Goal: Information Seeking & Learning: Learn about a topic

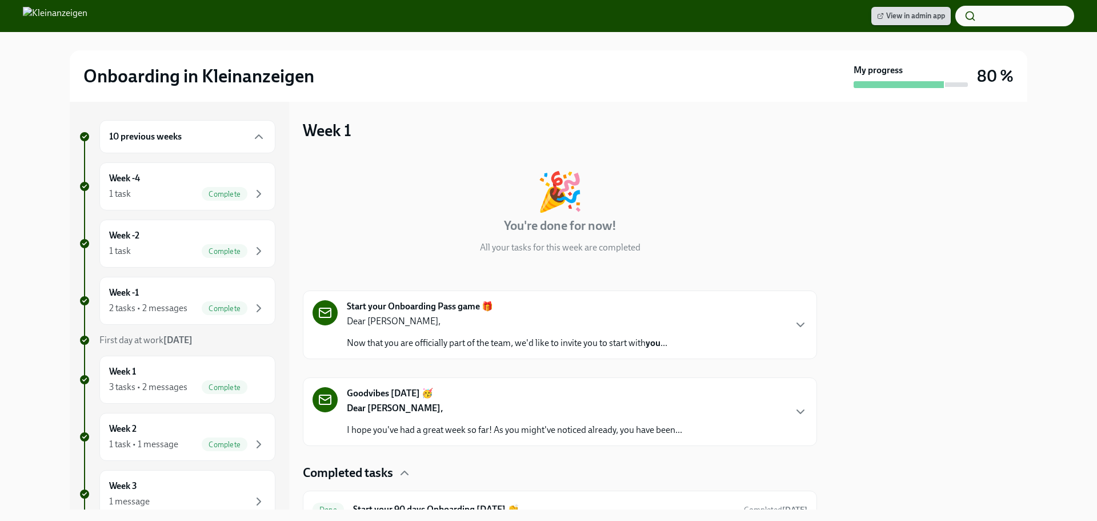
click at [890, 22] on link "View in admin app" at bounding box center [910, 16] width 79 height 18
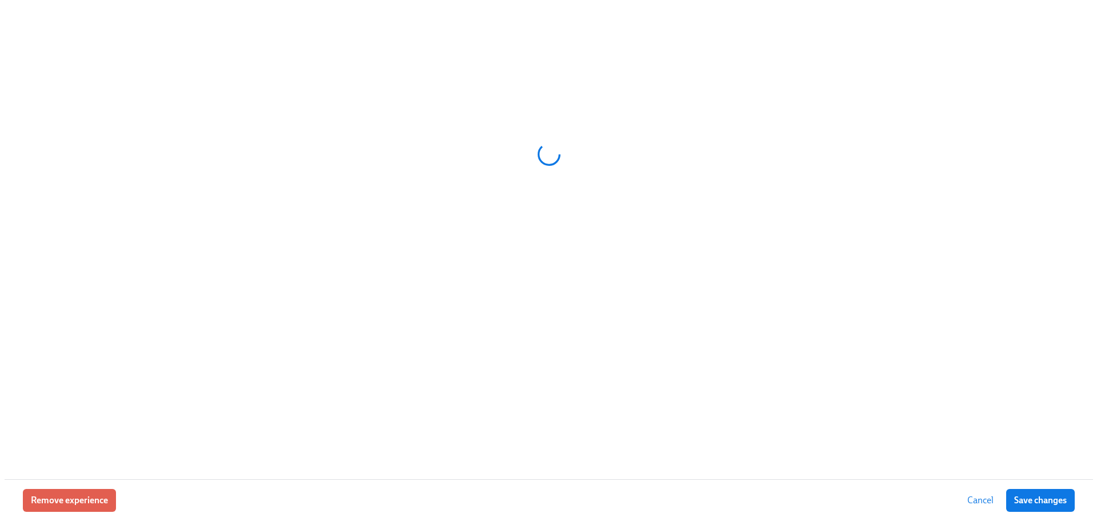
scroll to position [171, 0]
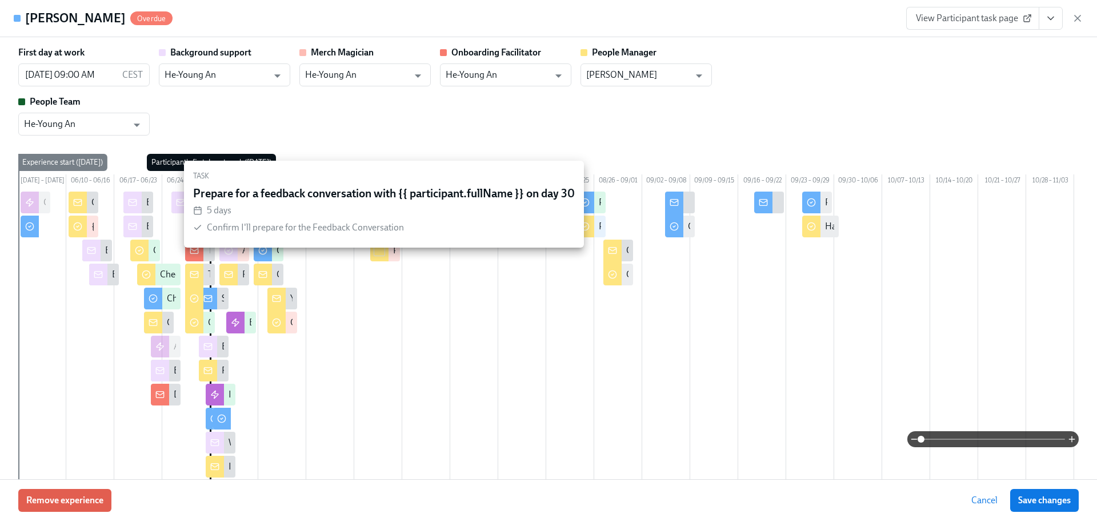
type input "He-Young An"
type input "[PERSON_NAME]"
type input "He-Young An"
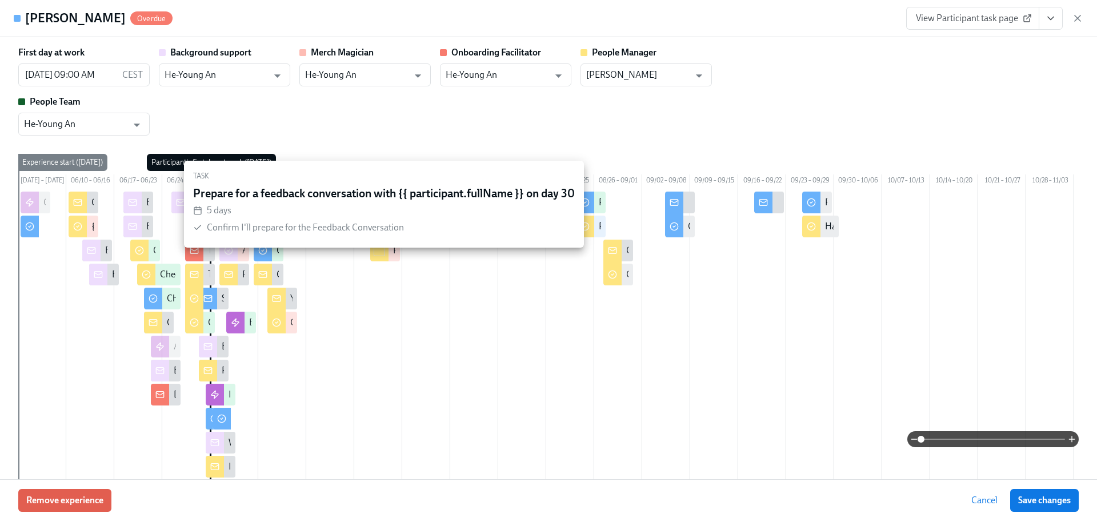
type input "He-Young An"
type input "[PERSON_NAME]"
type input "He-Young An"
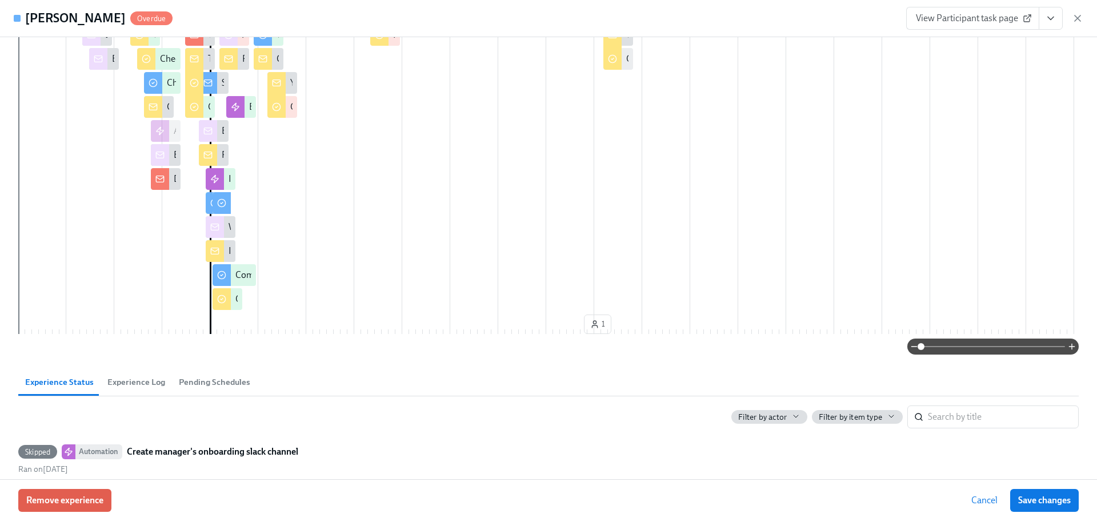
scroll to position [229, 0]
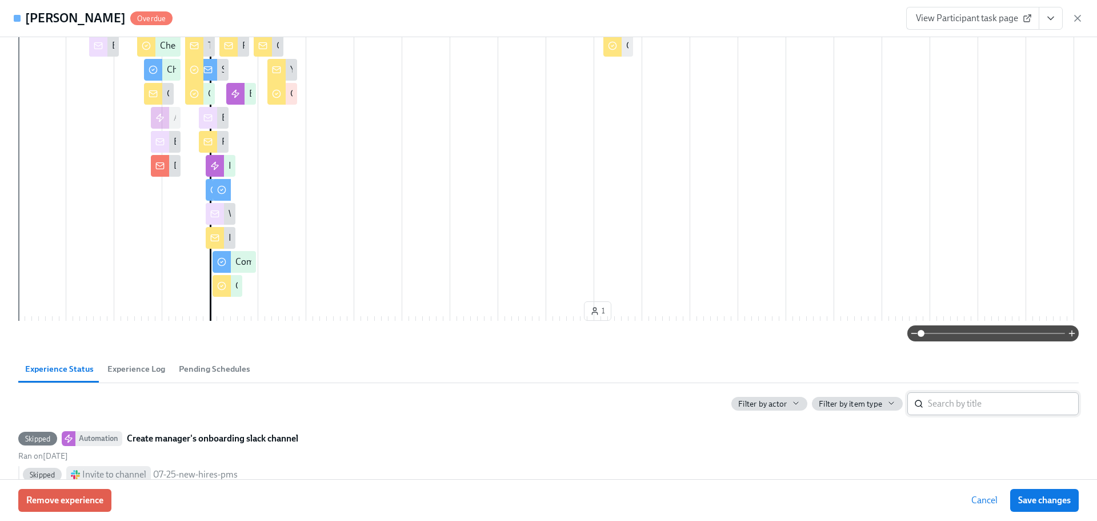
click at [989, 414] on input "search" at bounding box center [1003, 403] width 151 height 23
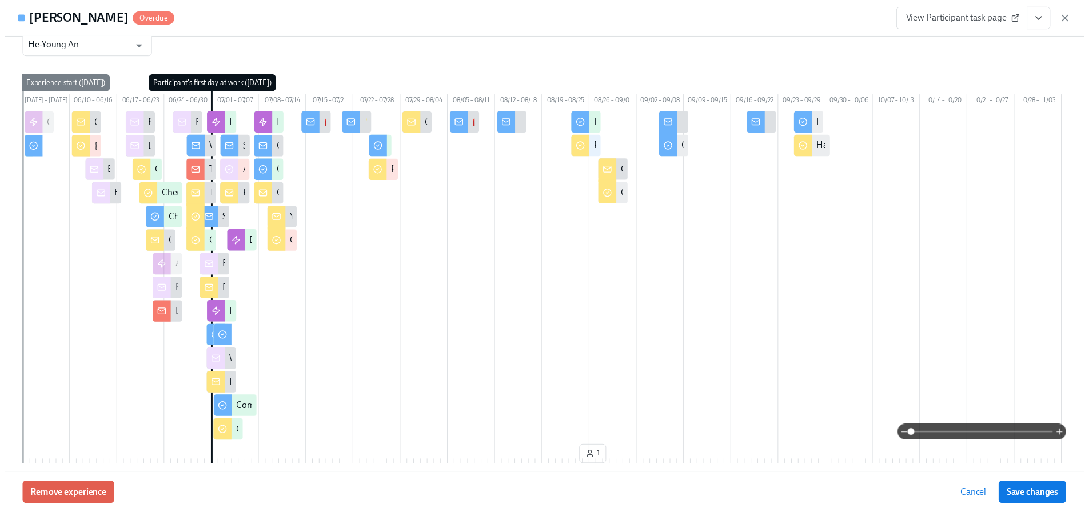
scroll to position [0, 0]
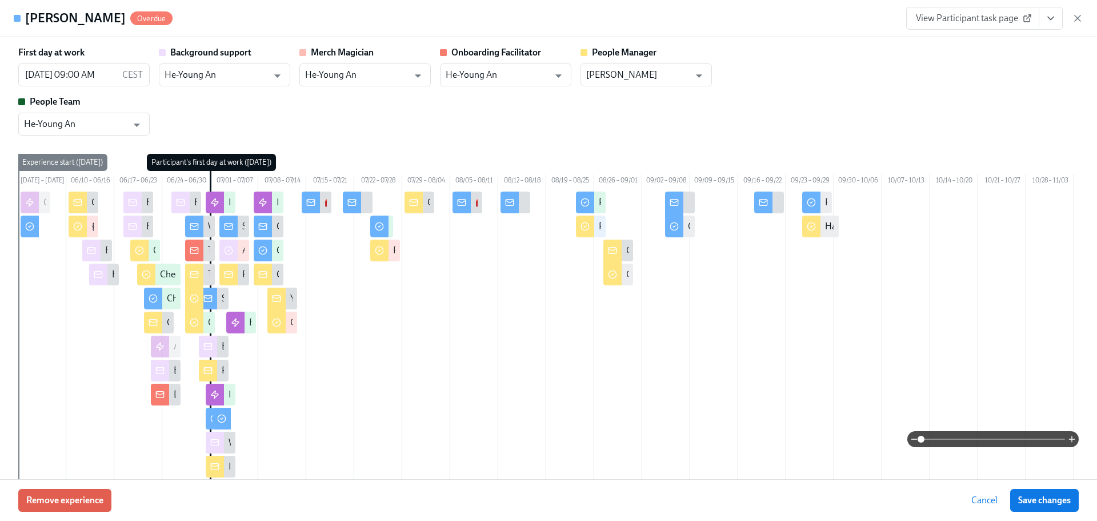
click at [1053, 19] on icon "View task page" at bounding box center [1050, 18] width 11 height 11
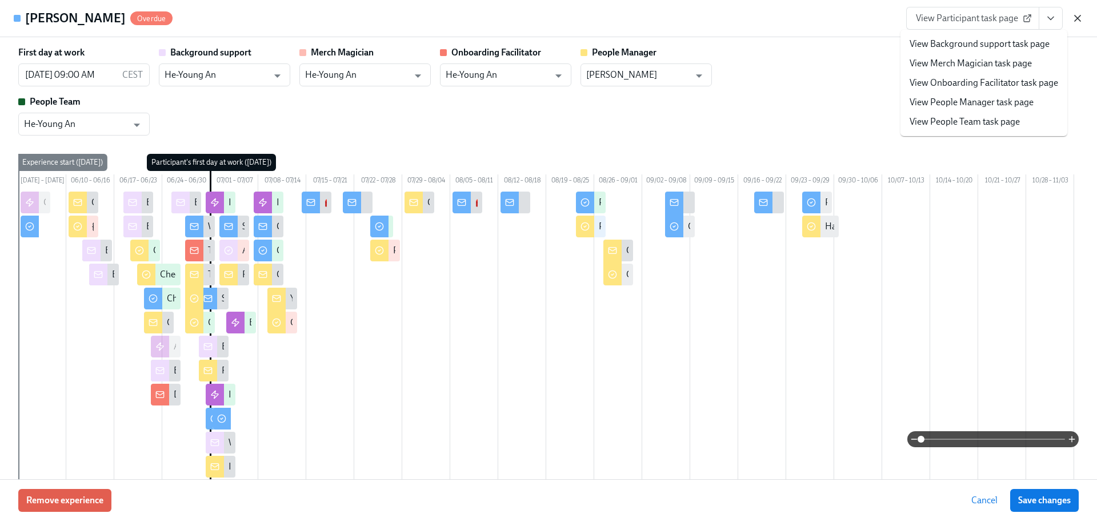
click at [1079, 20] on icon "button" at bounding box center [1078, 18] width 6 height 6
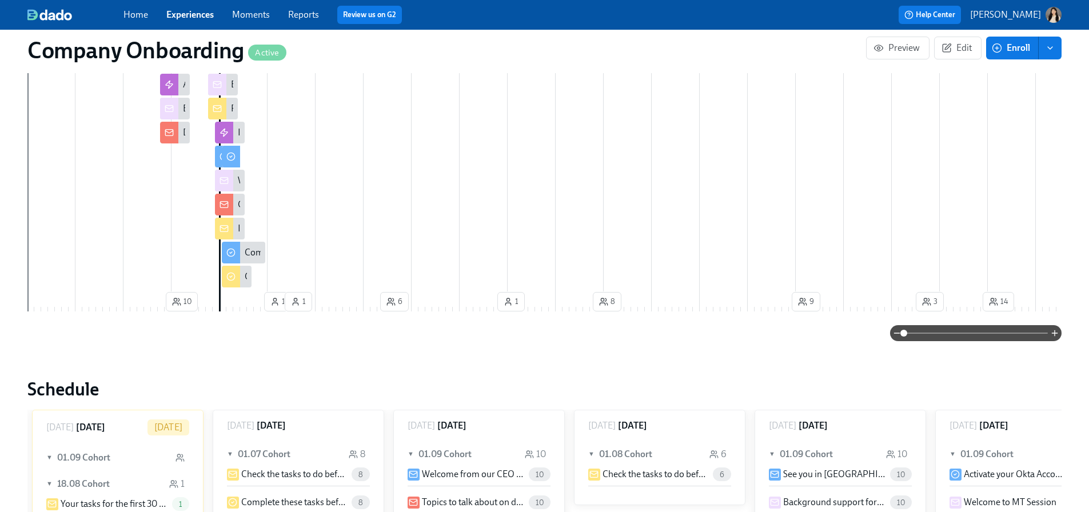
scroll to position [800, 0]
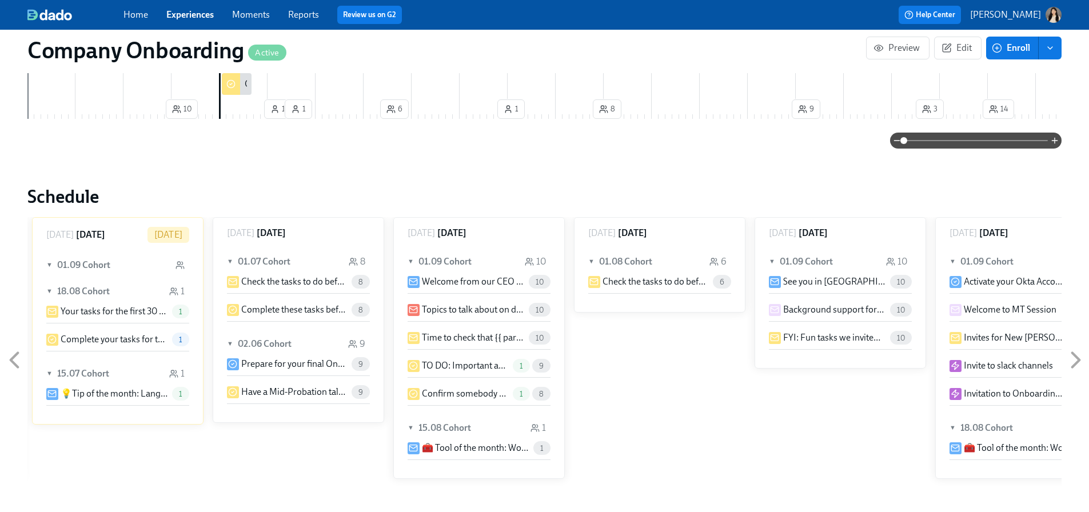
click at [1076, 353] on icon at bounding box center [1075, 360] width 7 height 14
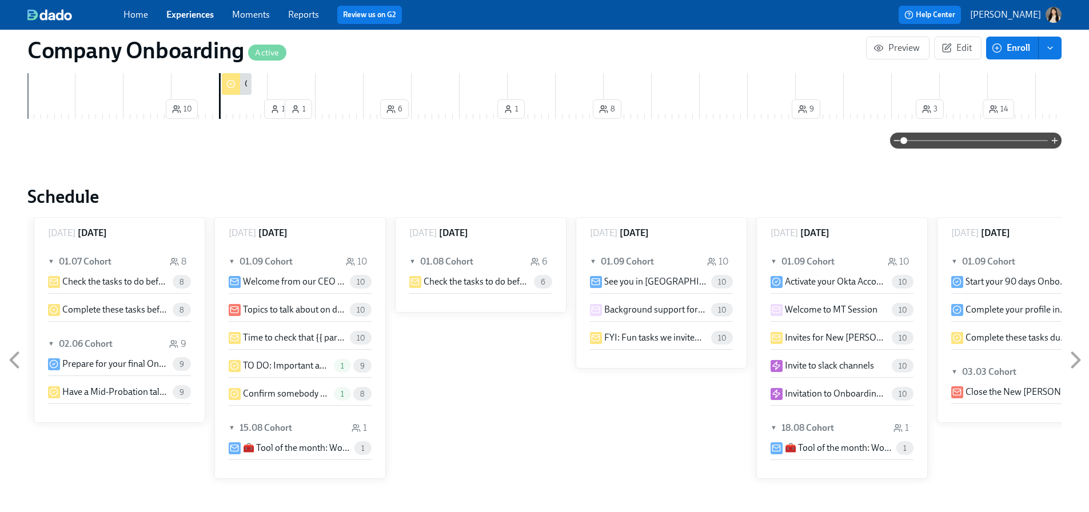
scroll to position [0, 35209]
click at [1076, 353] on icon at bounding box center [1075, 360] width 7 height 14
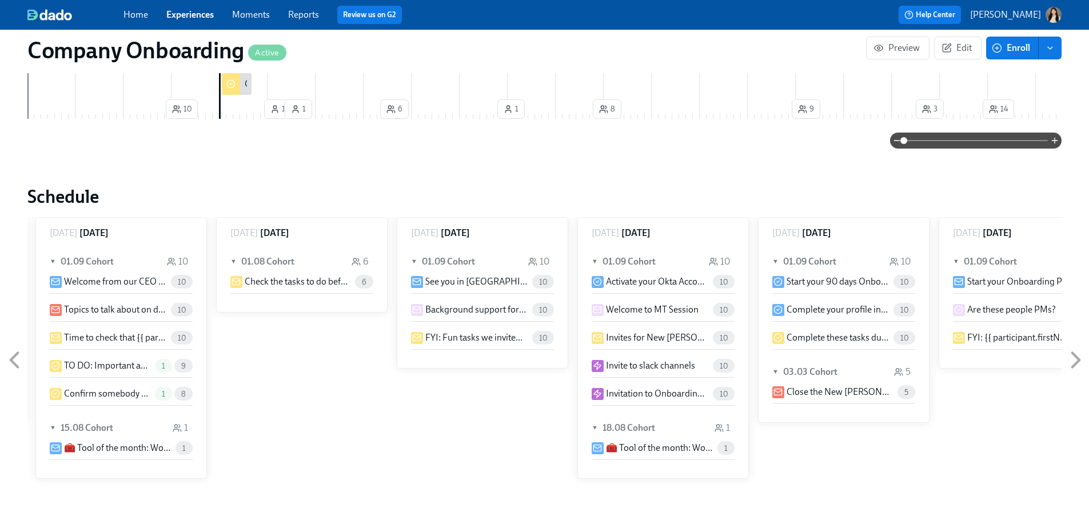
scroll to position [0, 35390]
click at [1076, 353] on icon at bounding box center [1075, 360] width 7 height 14
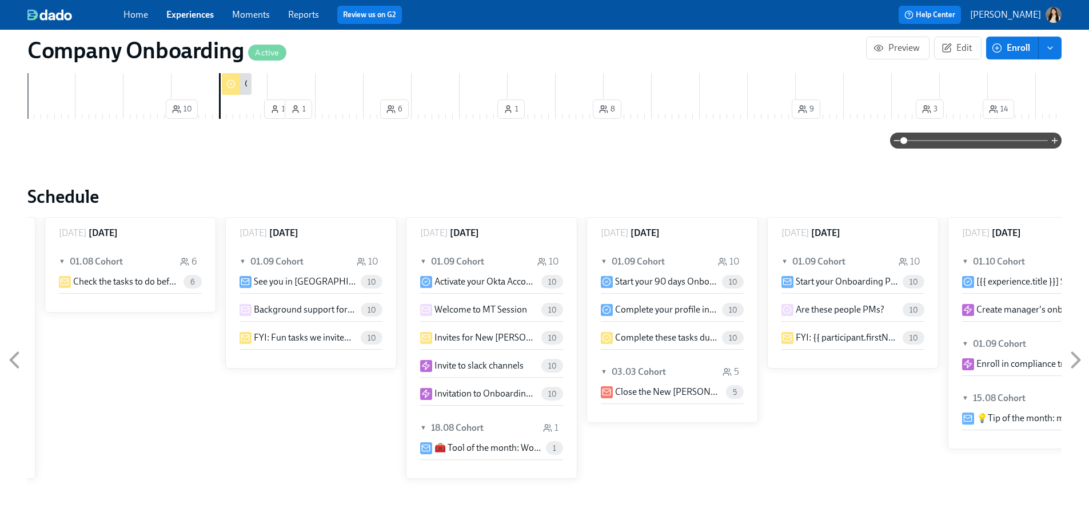
scroll to position [0, 35570]
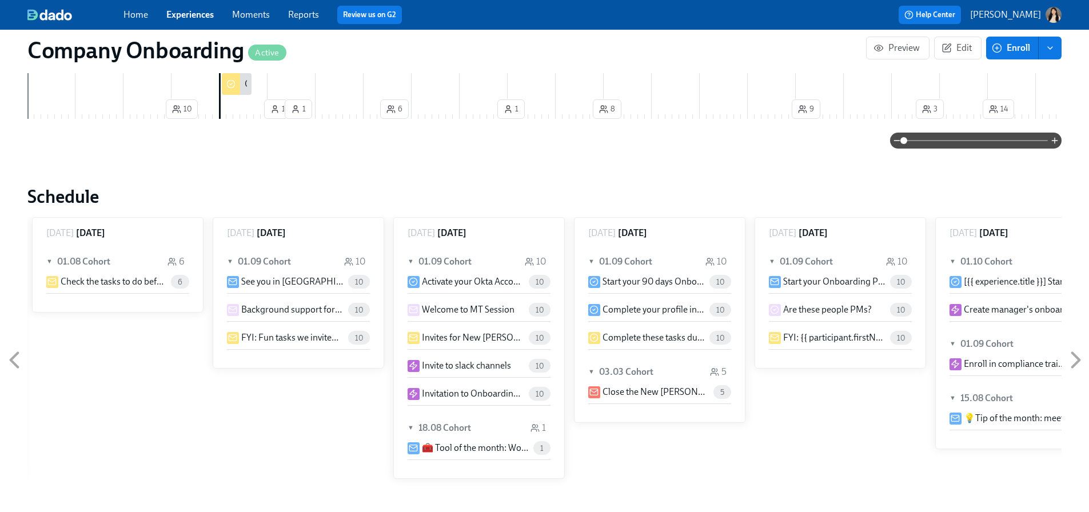
click at [1076, 353] on icon at bounding box center [1075, 360] width 7 height 14
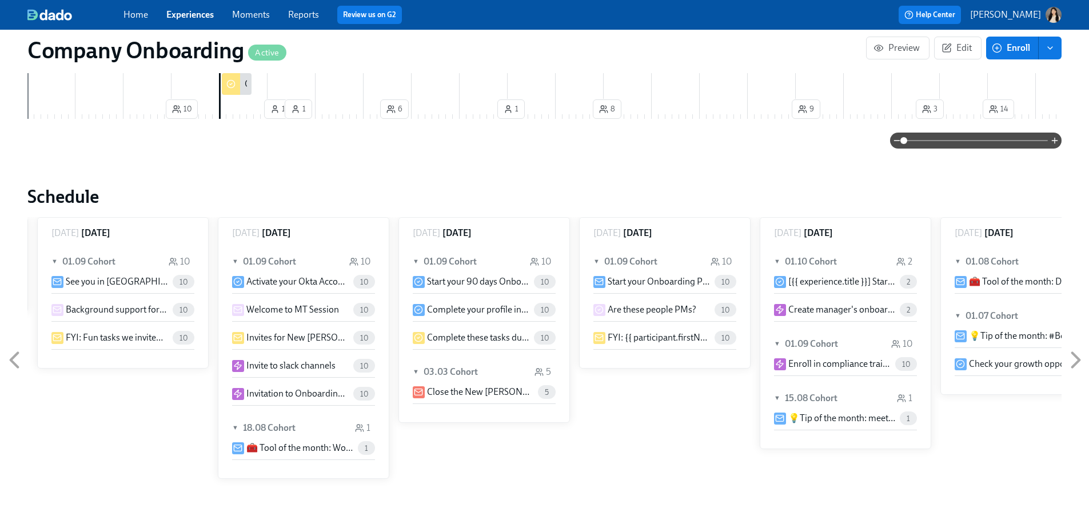
scroll to position [0, 35751]
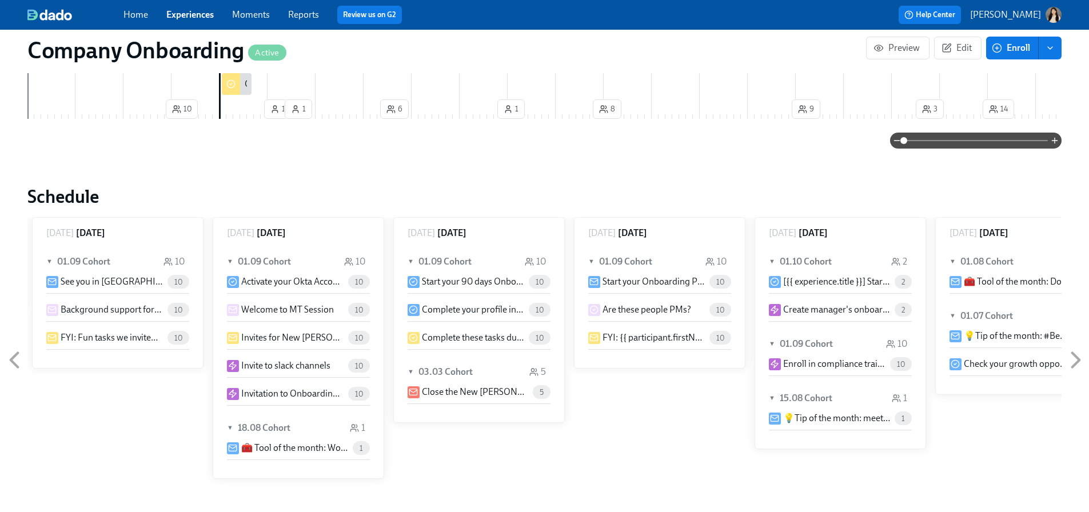
click at [1076, 353] on icon at bounding box center [1075, 360] width 7 height 14
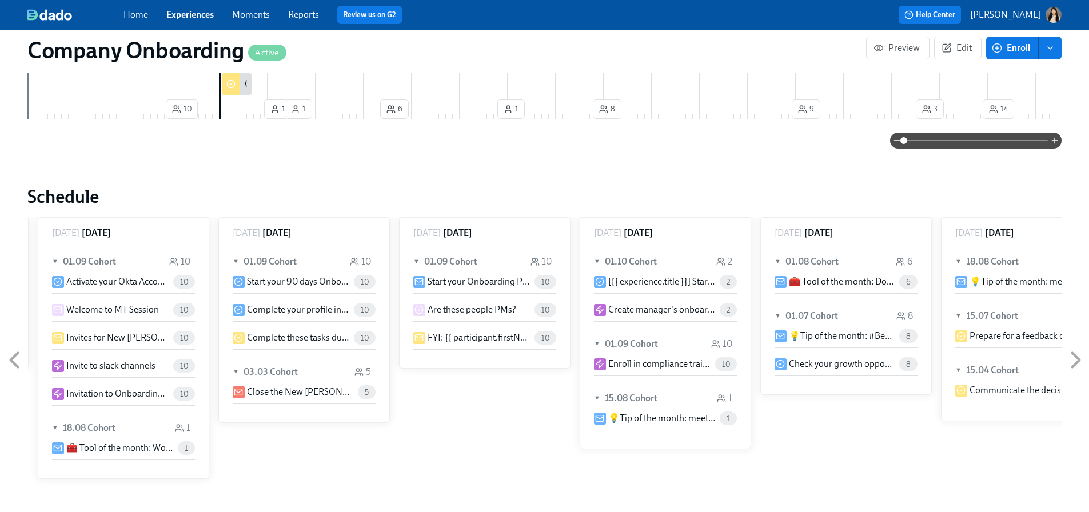
scroll to position [0, 35931]
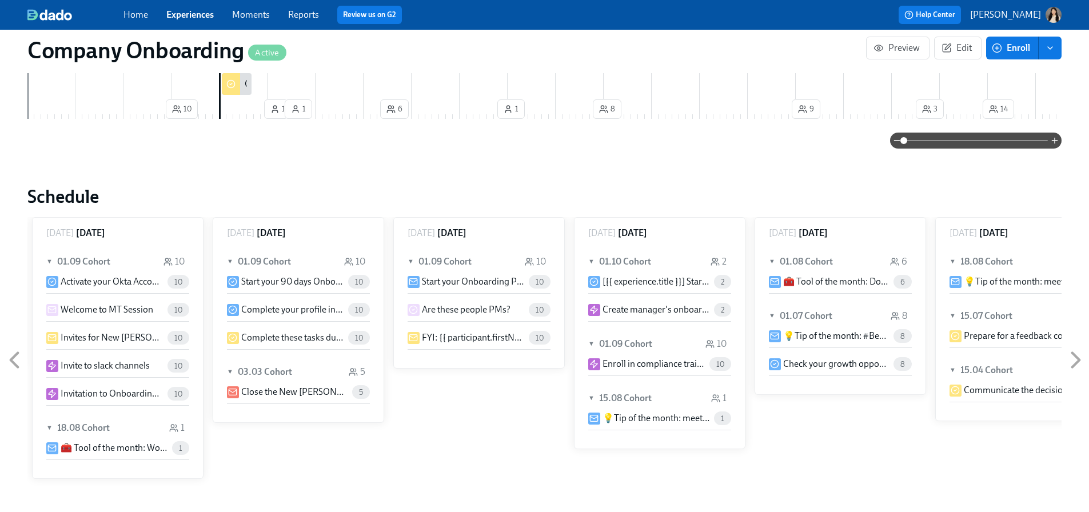
click at [1076, 353] on icon at bounding box center [1075, 360] width 7 height 14
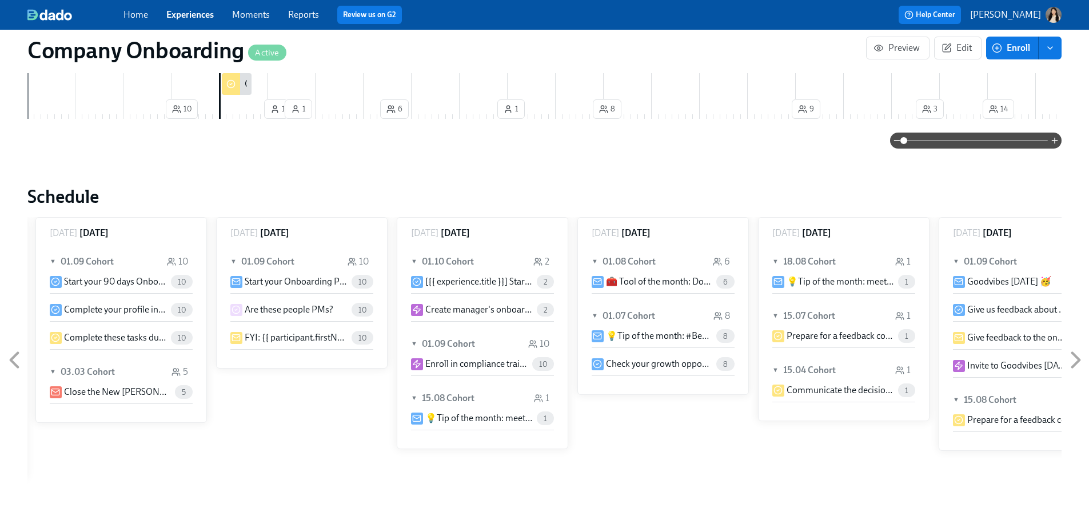
scroll to position [0, 36112]
click at [1076, 353] on icon at bounding box center [1075, 360] width 7 height 14
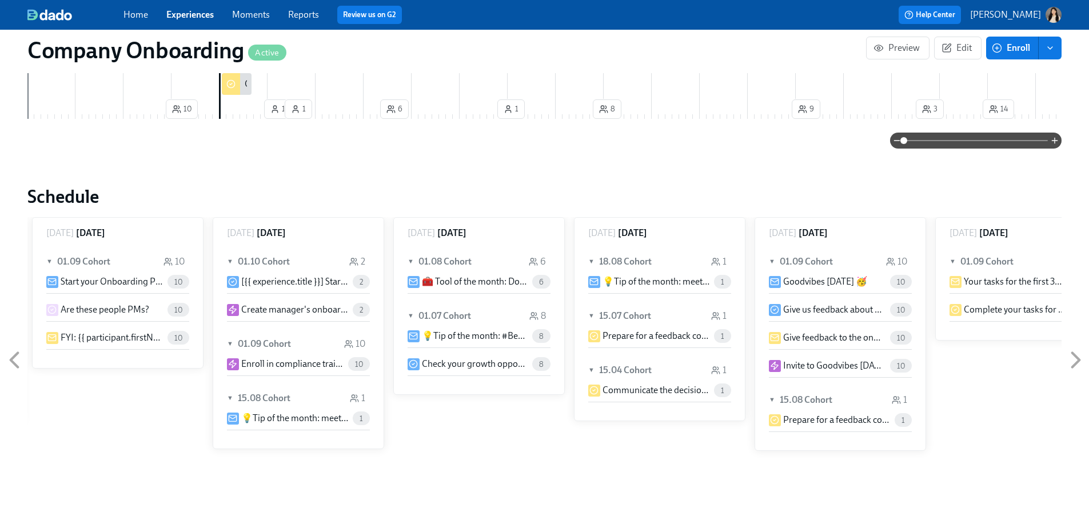
click at [1076, 353] on icon at bounding box center [1075, 360] width 7 height 14
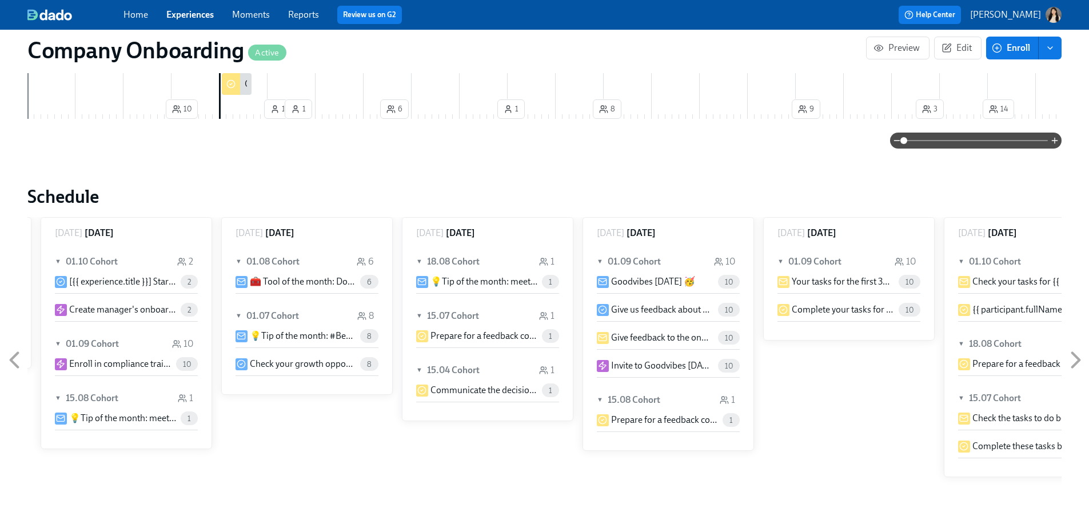
scroll to position [0, 36473]
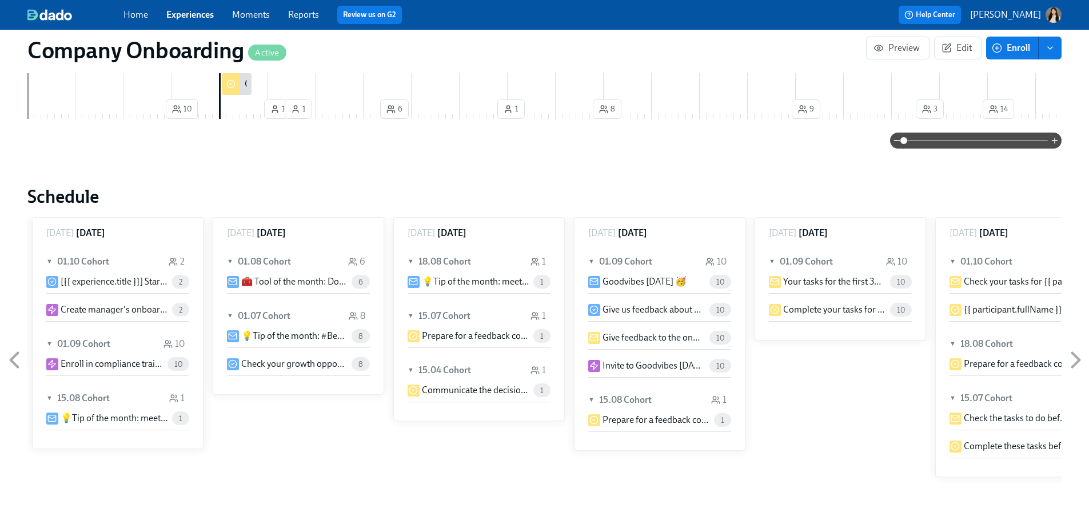
click at [1076, 353] on icon at bounding box center [1075, 360] width 7 height 14
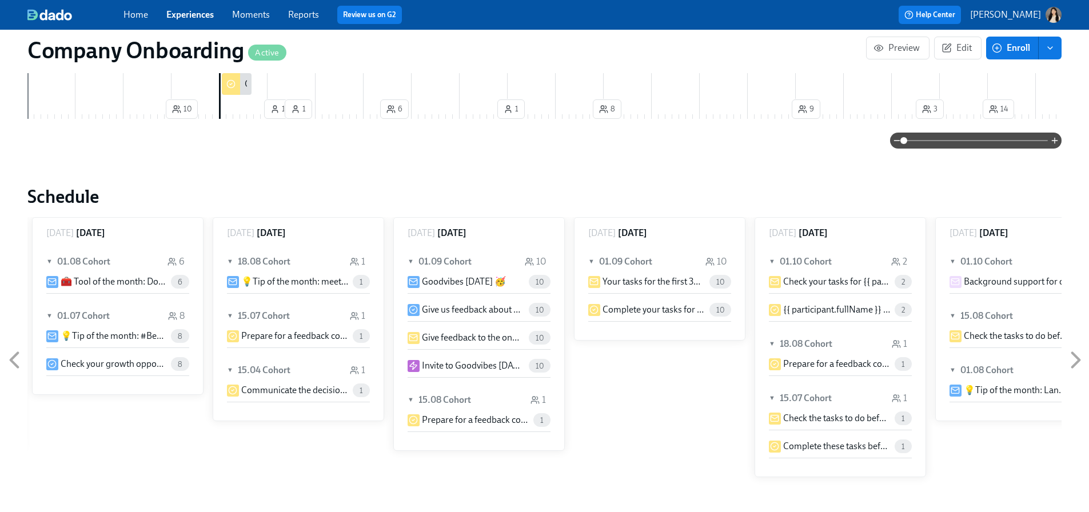
click at [1076, 353] on icon at bounding box center [1075, 360] width 7 height 14
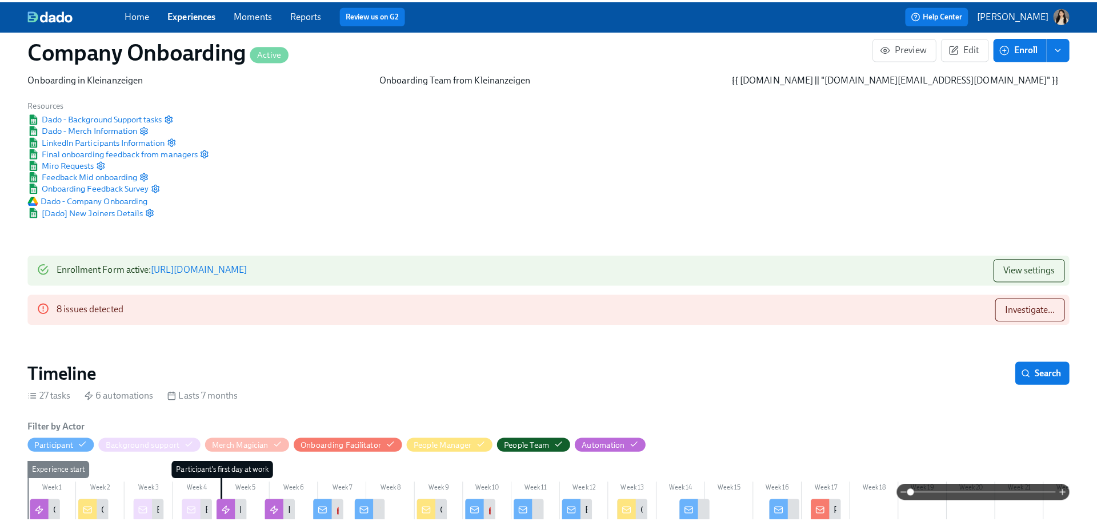
scroll to position [0, 0]
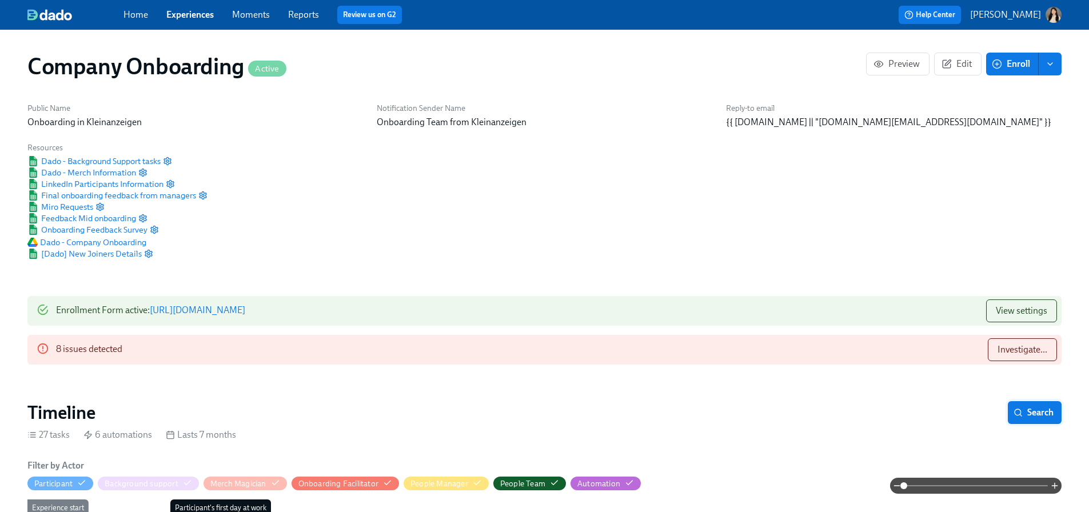
click at [1036, 407] on span "Search" at bounding box center [1034, 412] width 38 height 11
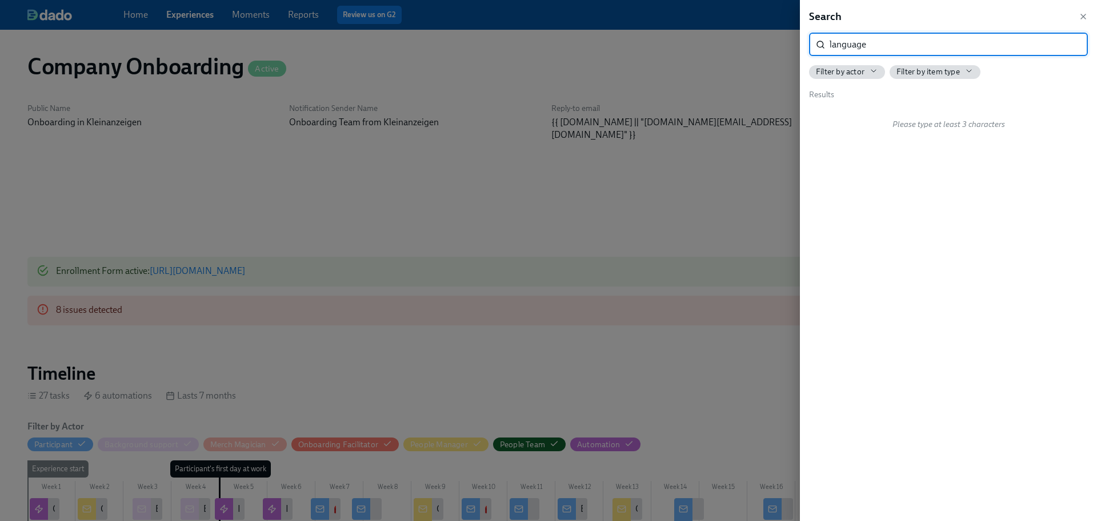
type input "language"
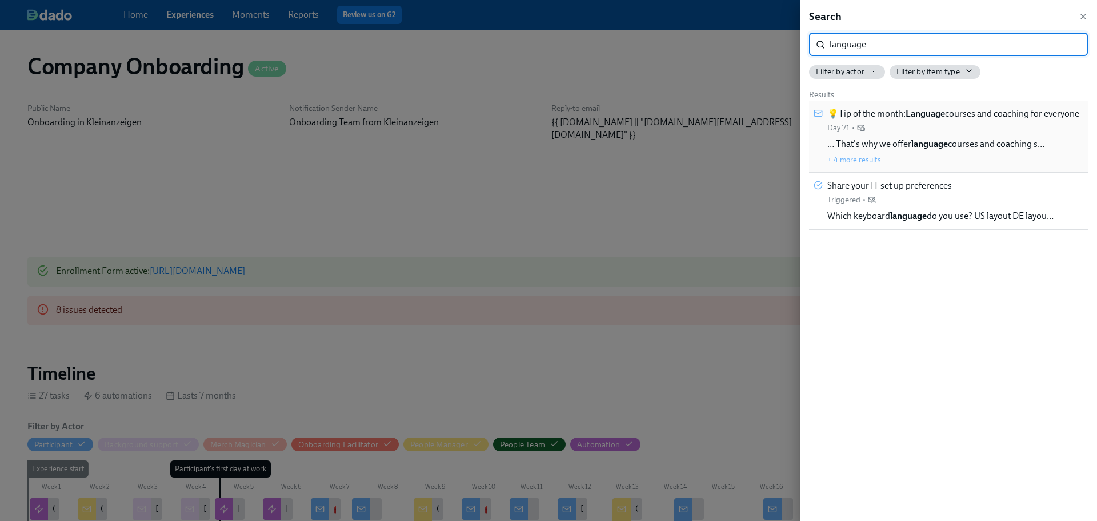
click at [955, 133] on div "💡Tip of the month: Language courses and coaching for everyone Day 71 •" at bounding box center [953, 120] width 252 height 26
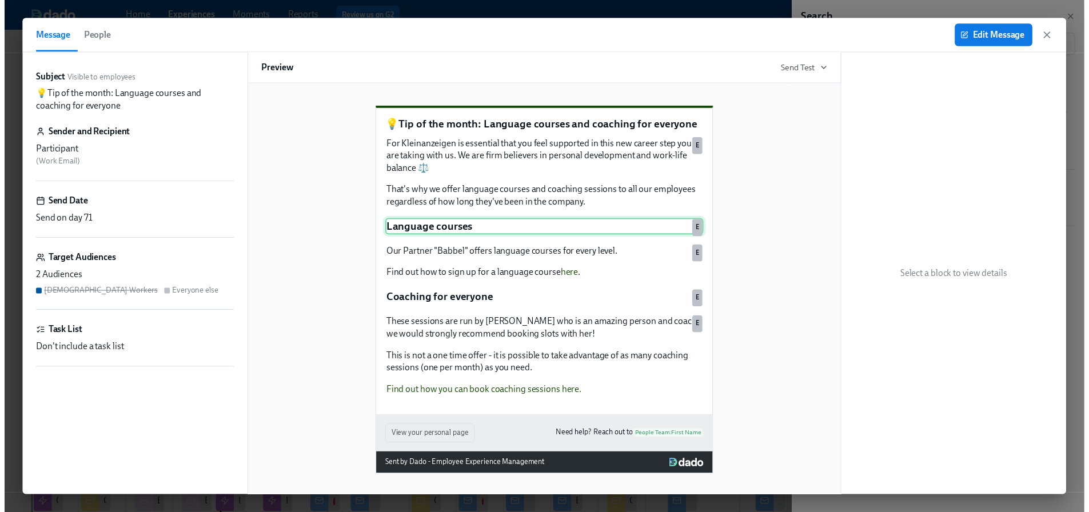
scroll to position [17, 0]
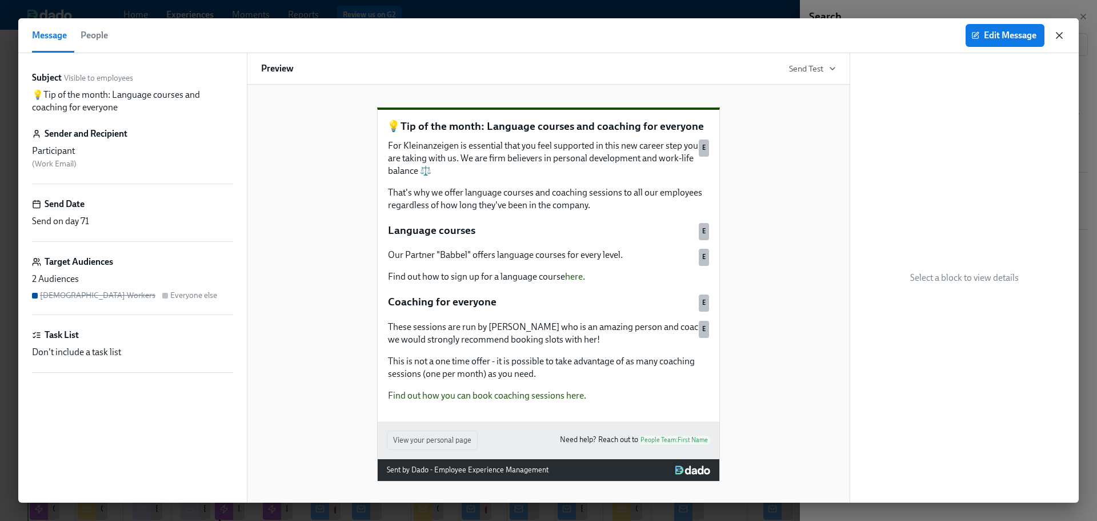
click at [1063, 35] on icon "button" at bounding box center [1059, 35] width 11 height 11
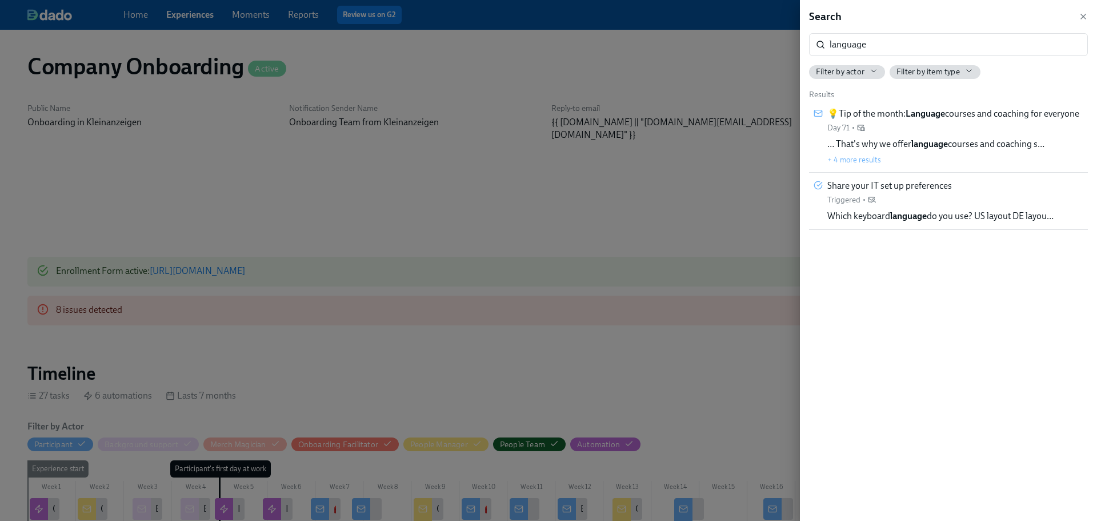
click at [1078, 19] on div "Search" at bounding box center [948, 16] width 279 height 15
click at [1089, 18] on div "Search language ​ Filter by actor Filter by item type Results 💡Tip of the month…" at bounding box center [948, 260] width 297 height 521
click at [1083, 12] on icon "button" at bounding box center [1083, 16] width 9 height 9
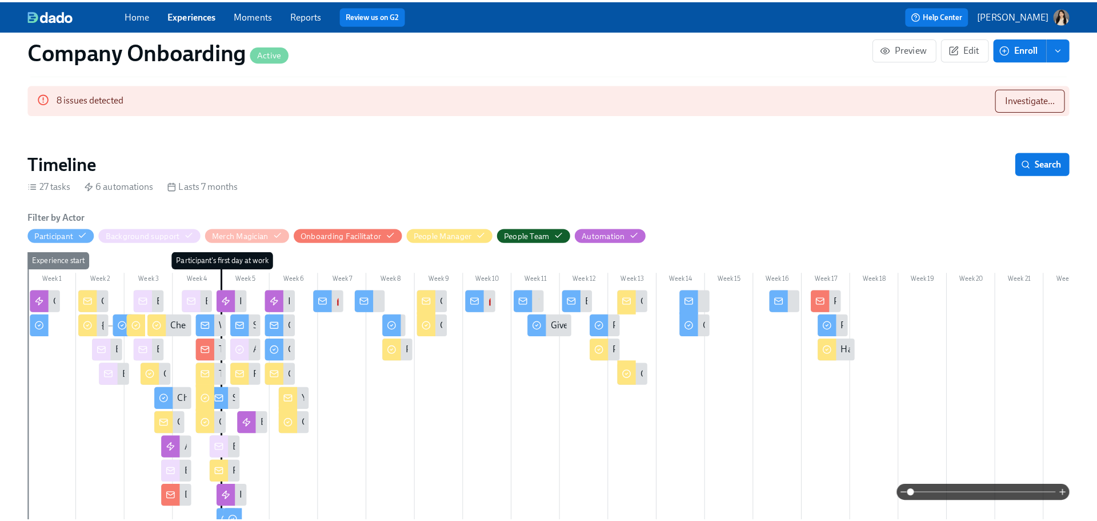
scroll to position [286, 0]
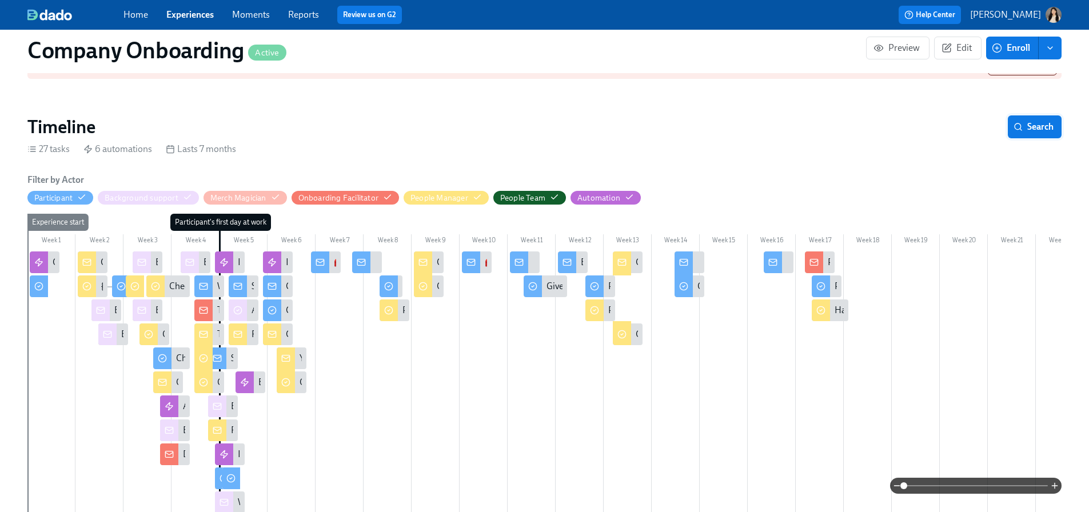
click at [1034, 115] on button "Search" at bounding box center [1034, 126] width 54 height 23
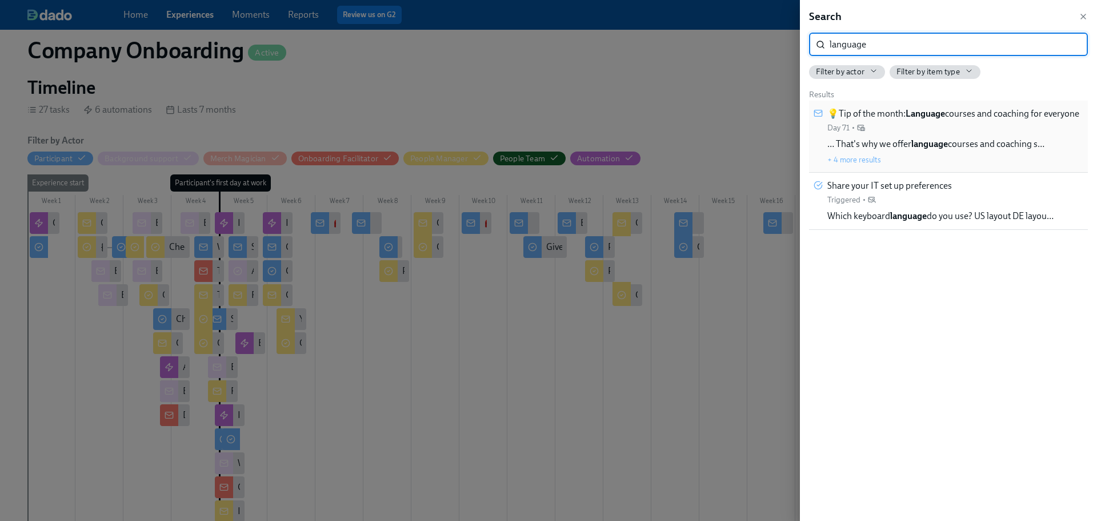
click at [845, 164] on button "+ 4 more results" at bounding box center [854, 159] width 54 height 9
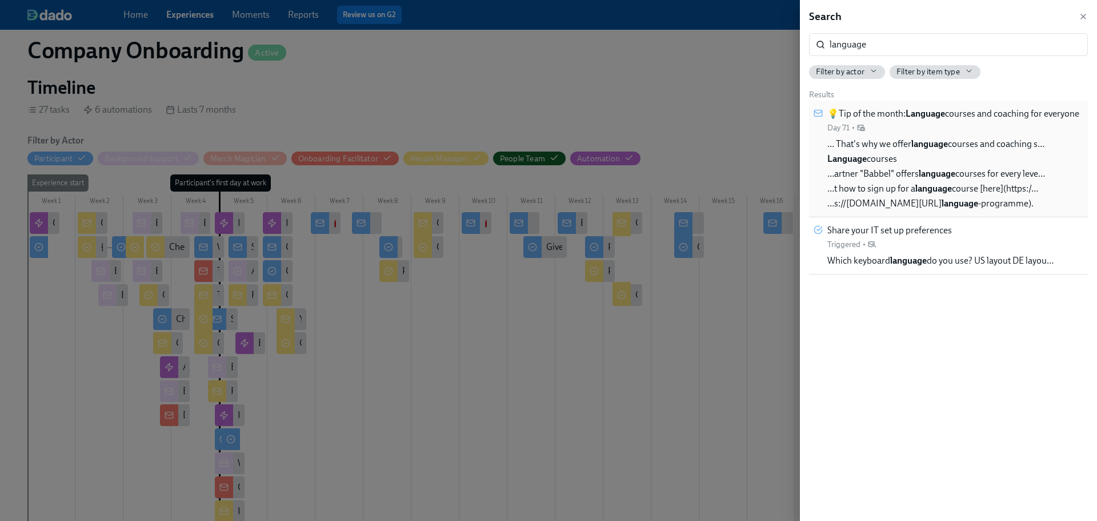
click at [970, 163] on div "…️ That's why we offer language courses and coaching s… Language courses …artne…" at bounding box center [936, 174] width 218 height 72
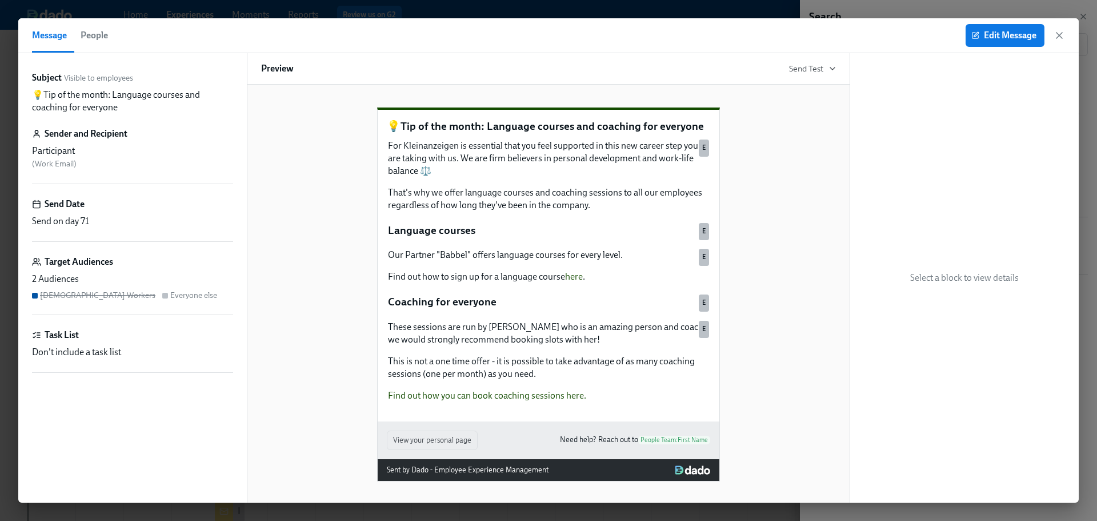
click at [81, 221] on div "Send on day 71" at bounding box center [132, 221] width 201 height 13
click at [1059, 37] on icon "button" at bounding box center [1059, 35] width 11 height 11
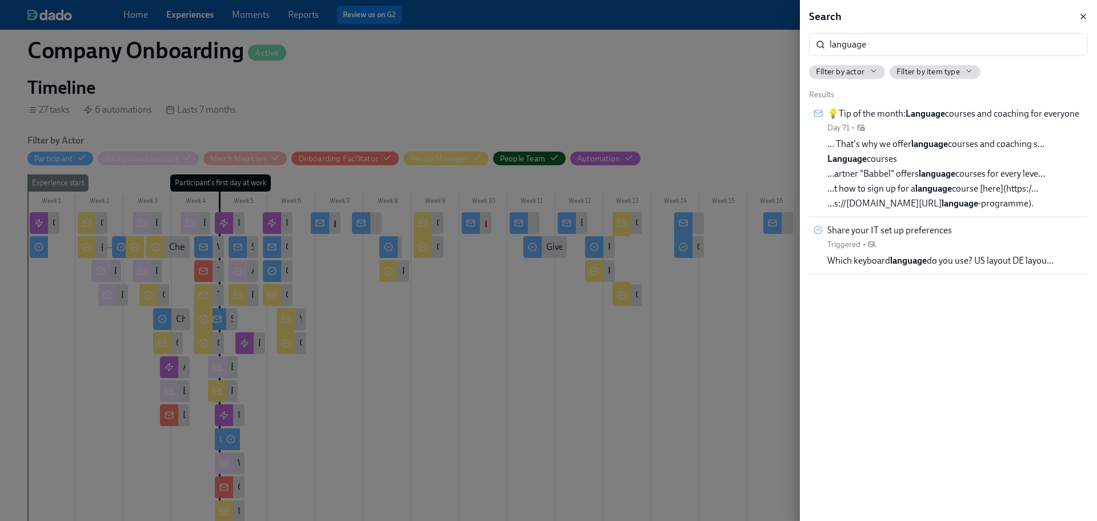
click at [1082, 17] on icon "button" at bounding box center [1083, 16] width 5 height 5
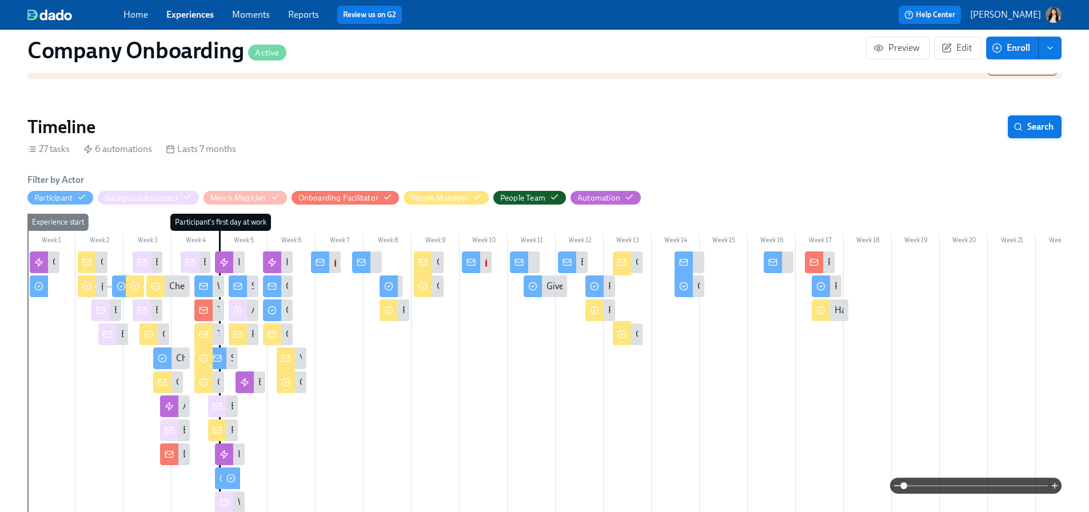
click at [1027, 115] on button "Search" at bounding box center [1034, 126] width 54 height 23
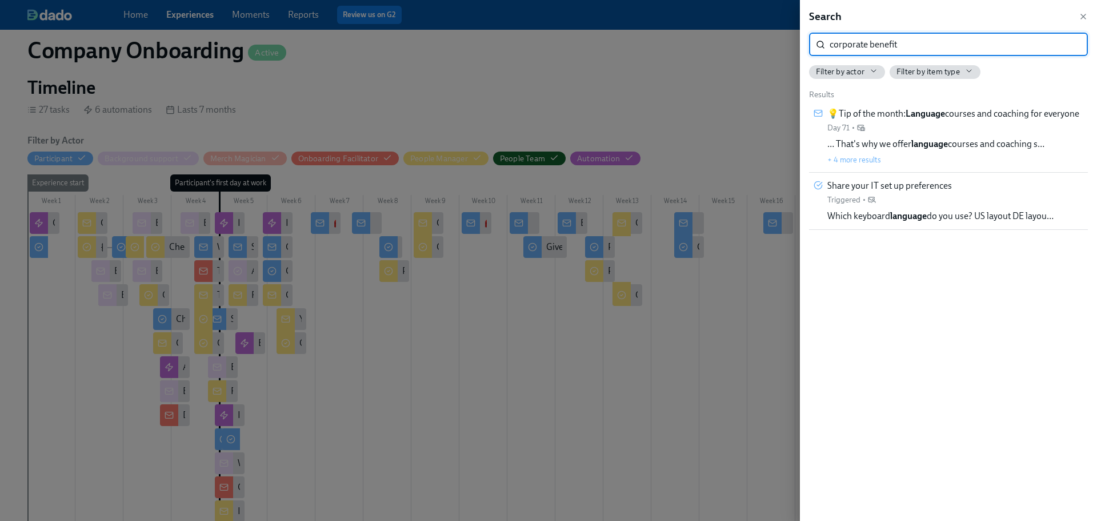
type input "corporate benefit"
